Goal: Information Seeking & Learning: Check status

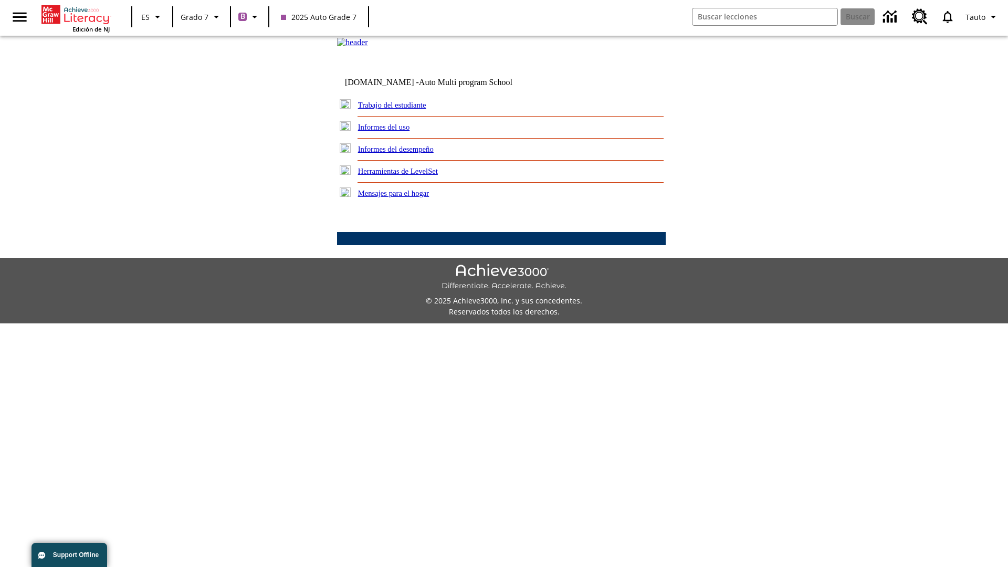
click at [409, 153] on link "Informes del desempeño" at bounding box center [396, 149] width 76 height 8
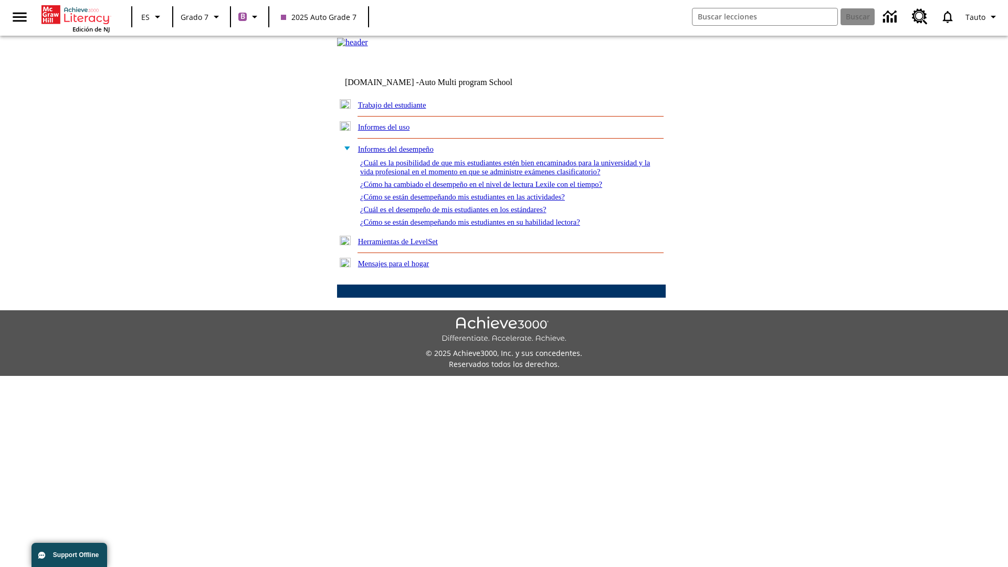
click at [489, 226] on link "¿Cómo se están desempeñando mis estudiantes en su habilidad lectora?" at bounding box center [470, 222] width 220 height 8
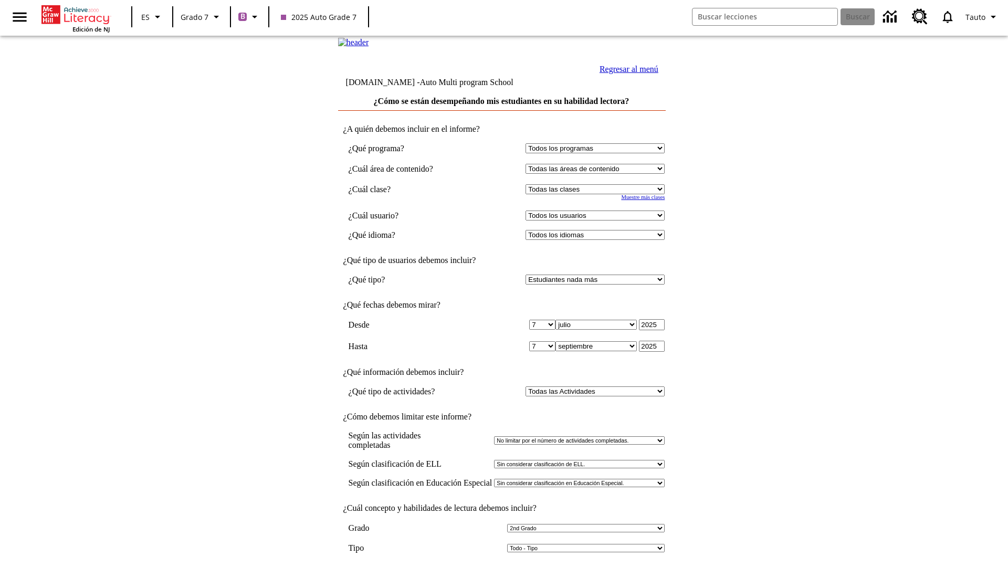
select select "2"
click at [502, 566] on input "Ver Informe" at bounding box center [501, 578] width 48 height 12
select select "2349292"
